Goal: Check status: Check status

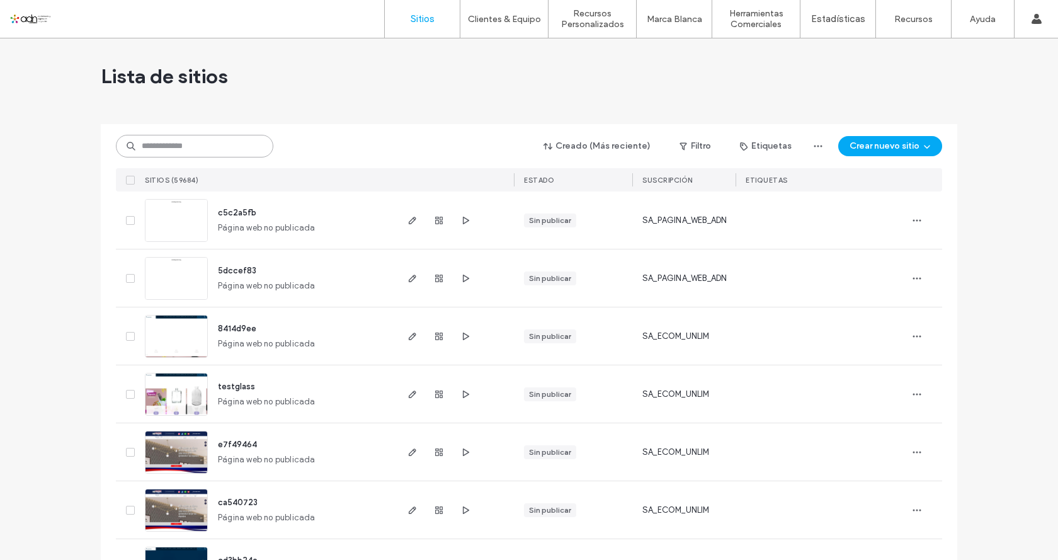
click at [178, 147] on input at bounding box center [194, 146] width 157 height 23
type input "*****"
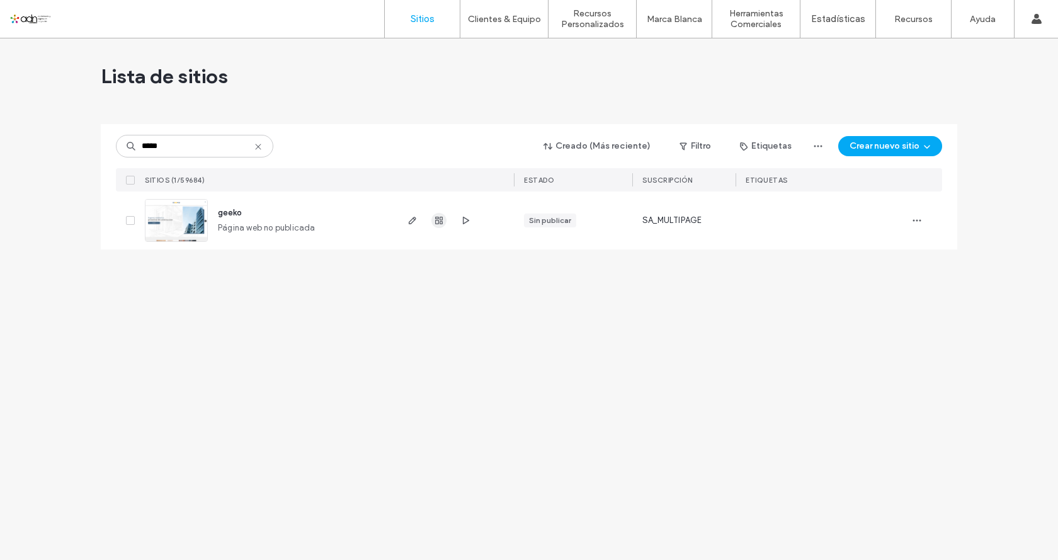
click at [440, 219] on use "button" at bounding box center [439, 221] width 8 height 8
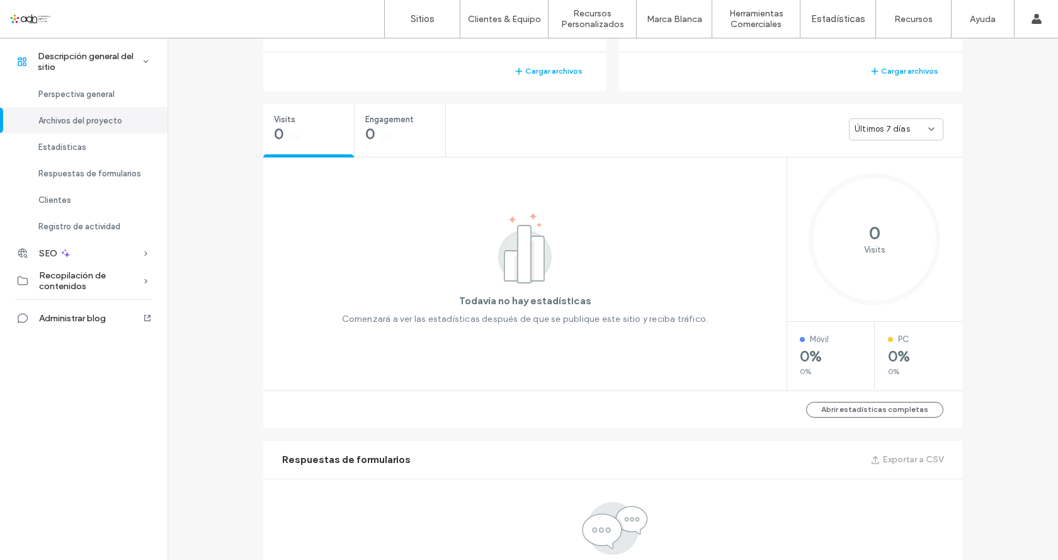
scroll to position [693, 0]
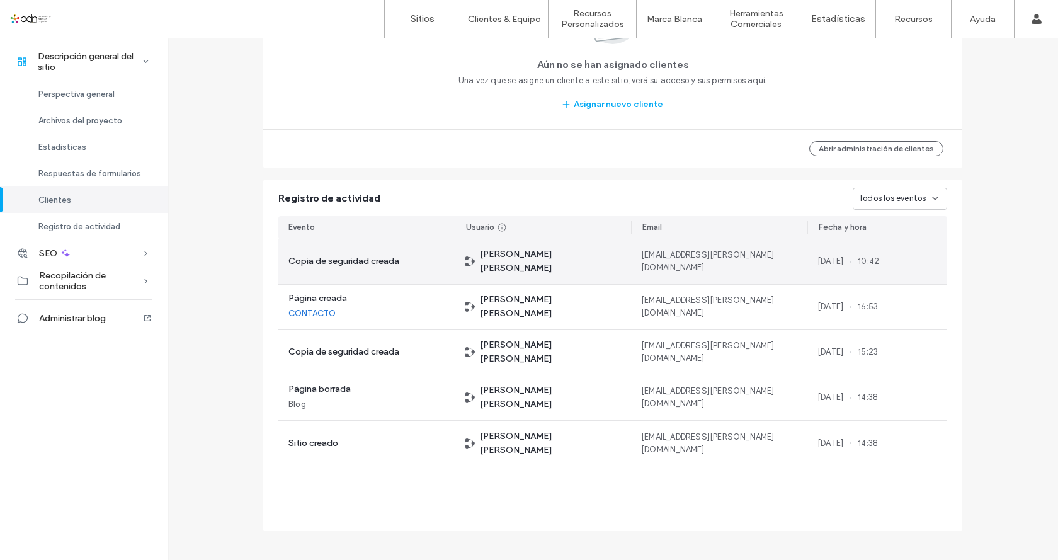
scroll to position [1177, 0]
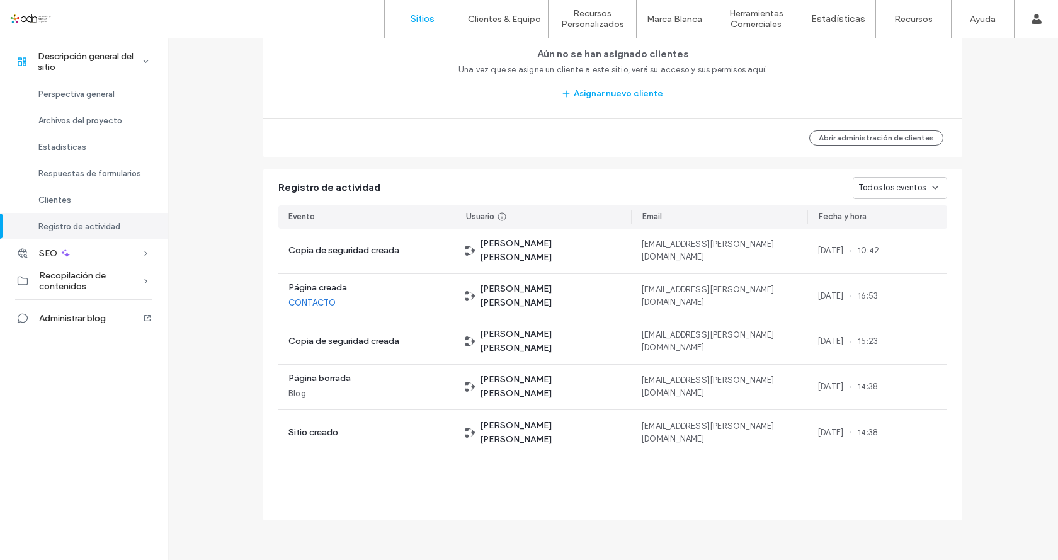
scroll to position [421, 0]
